Goal: Task Accomplishment & Management: Complete application form

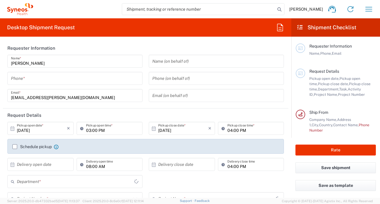
type input "Île-de-France"
type input "8350"
type input "[GEOGRAPHIC_DATA]"
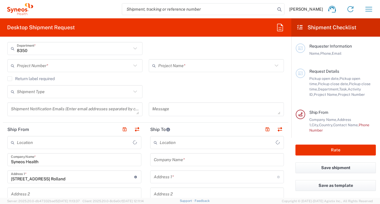
type input "Syneos Health France SARL"
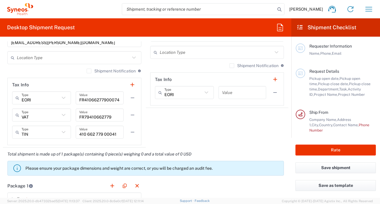
scroll to position [412, 0]
click at [113, 99] on input "FR41066277900074" at bounding box center [99, 98] width 41 height 10
